Goal: Information Seeking & Learning: Learn about a topic

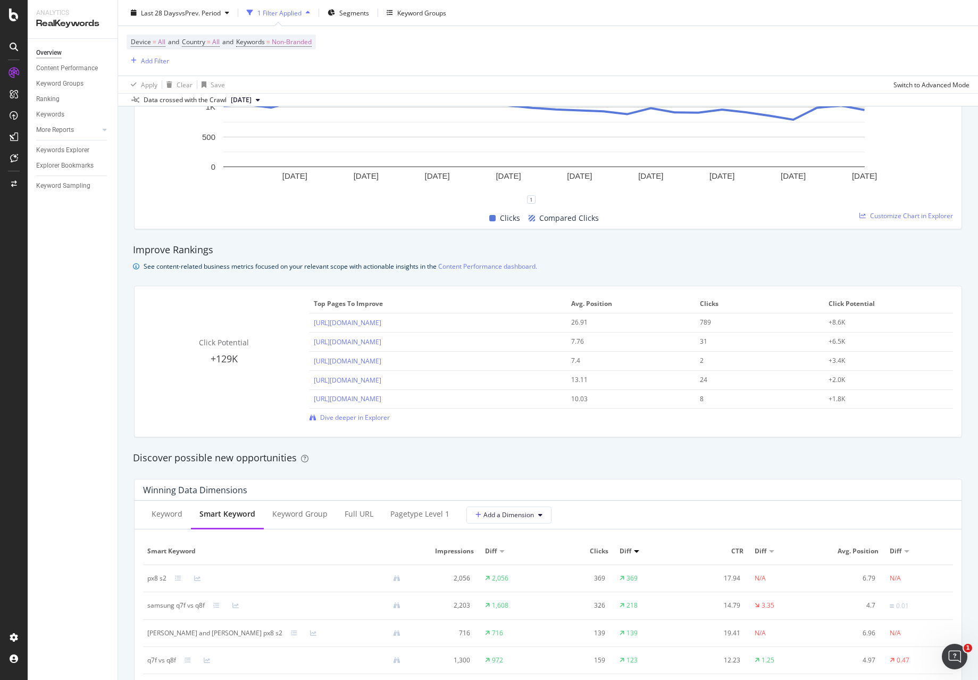
scroll to position [585, 0]
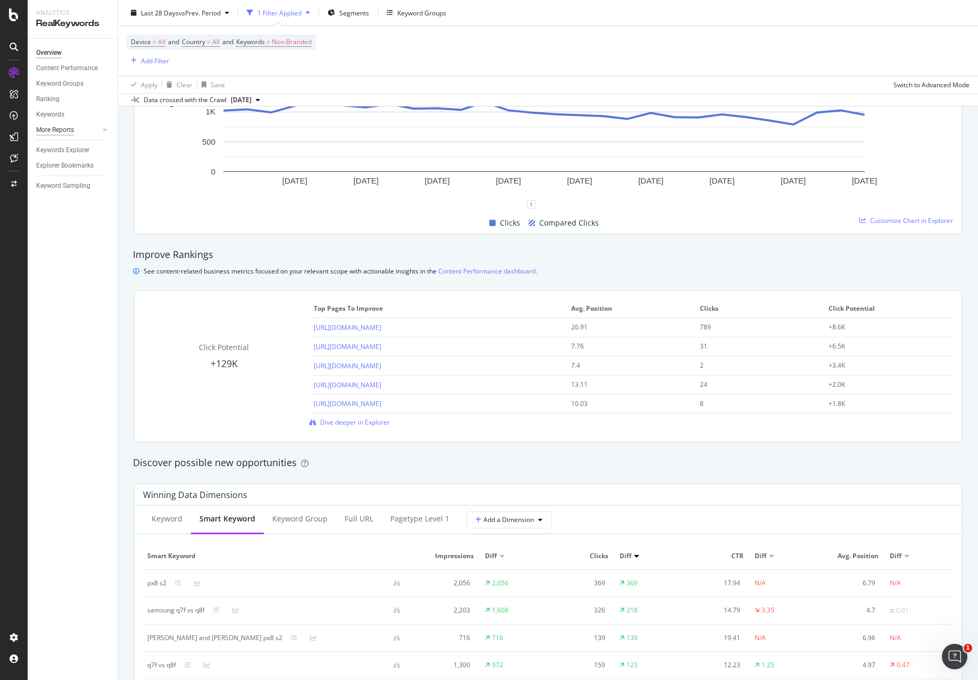
click at [68, 133] on div "More Reports" at bounding box center [55, 129] width 38 height 11
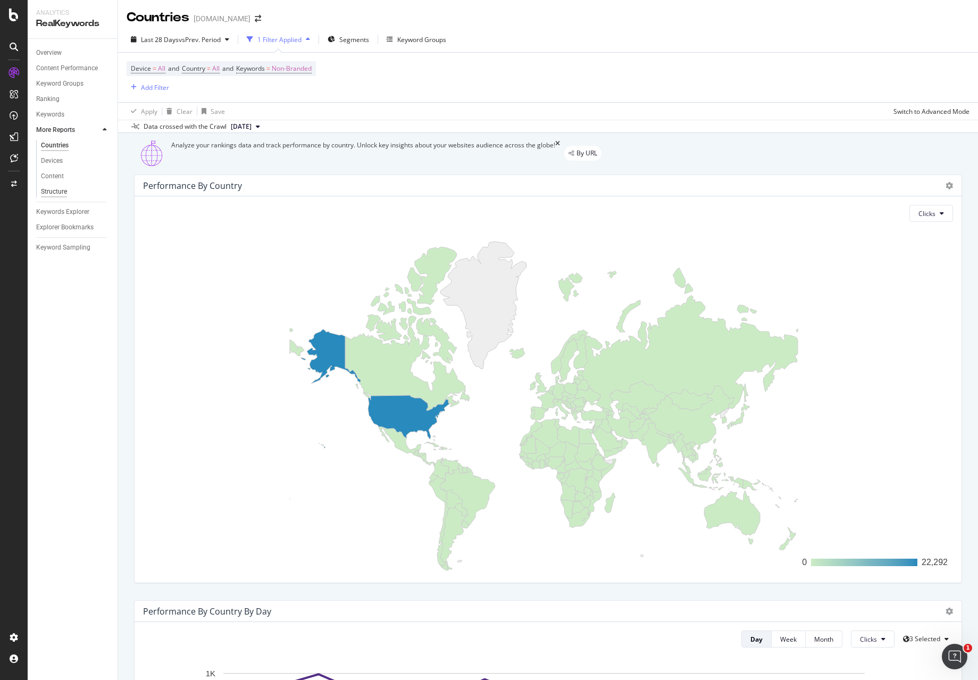
click at [62, 197] on div "Structure" at bounding box center [54, 191] width 26 height 11
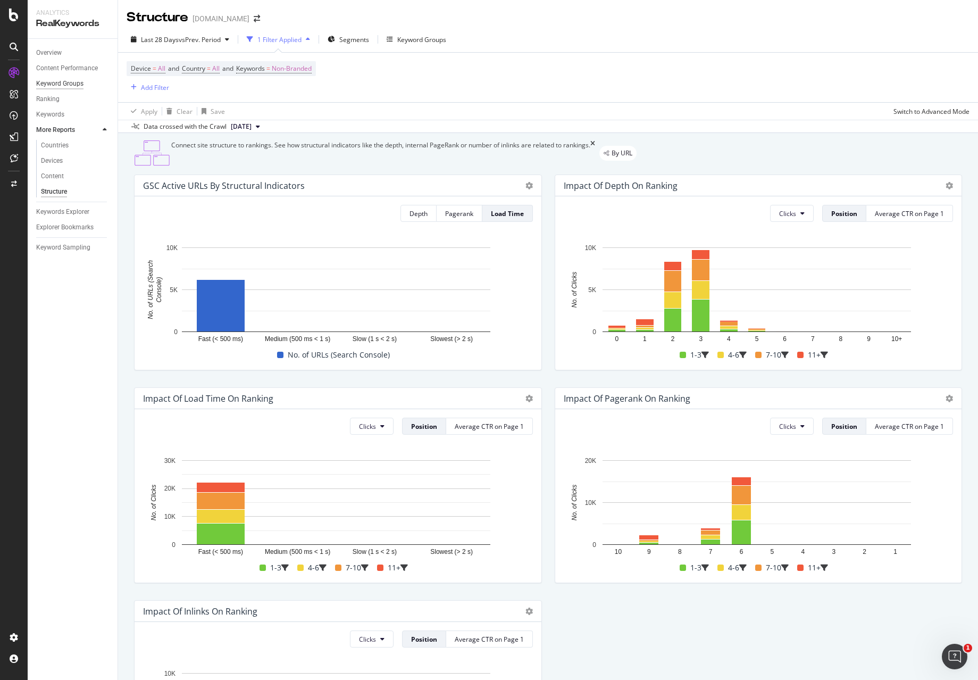
click at [69, 86] on div "Keyword Groups" at bounding box center [59, 83] width 47 height 11
